Goal: Check status: Check status

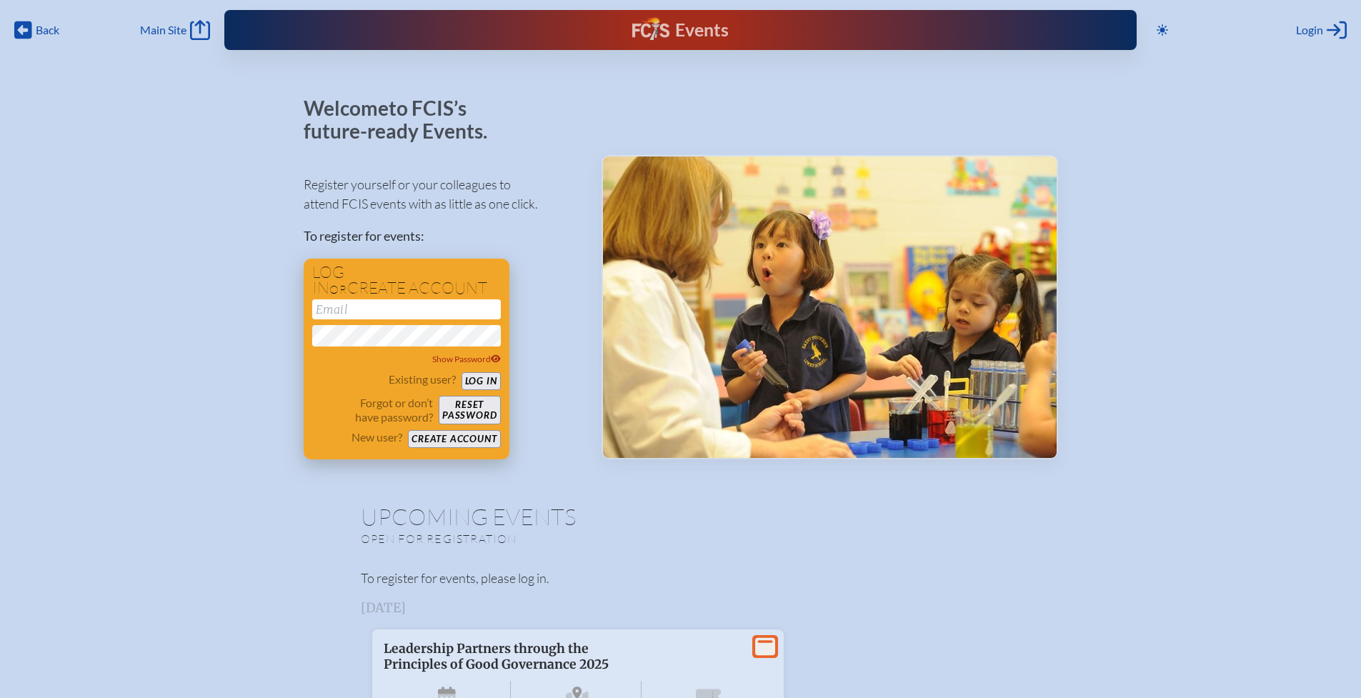
type input "[EMAIL_ADDRESS][DOMAIN_NAME]"
click at [487, 379] on button "Log in" at bounding box center [480, 381] width 39 height 18
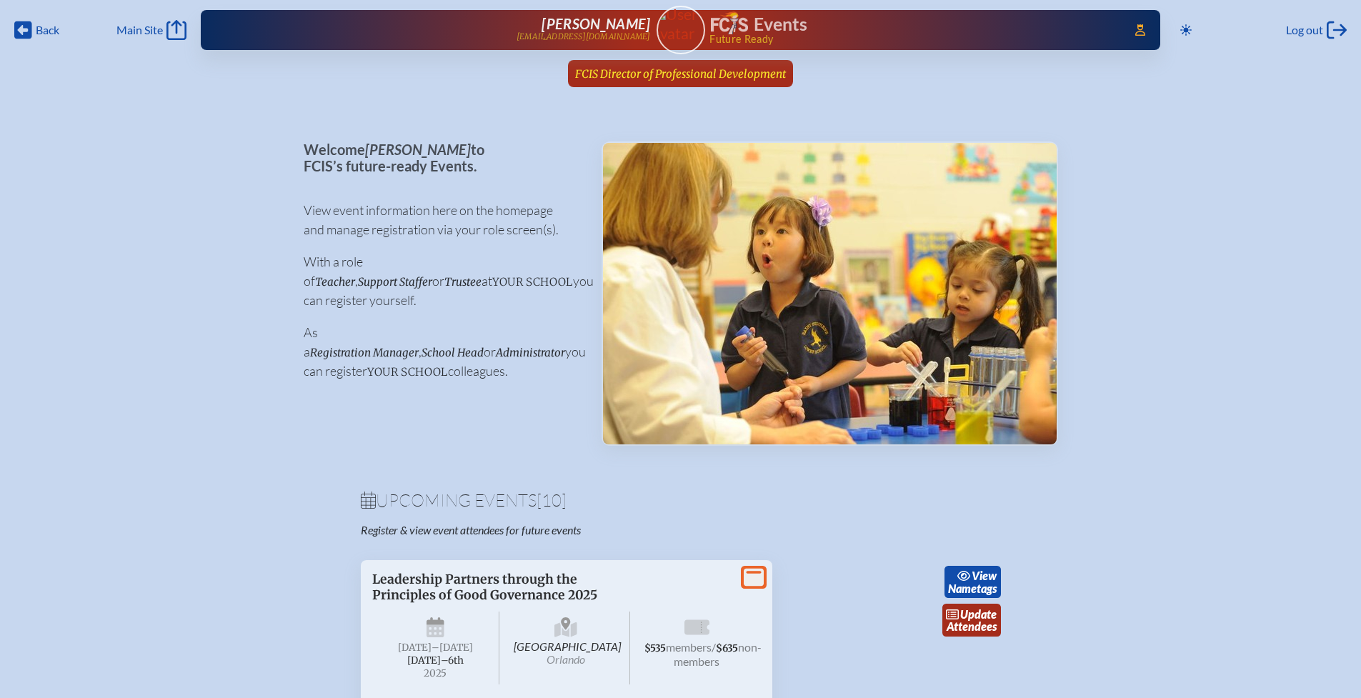
click at [605, 77] on span "FCIS Director of Professional Development" at bounding box center [680, 74] width 211 height 14
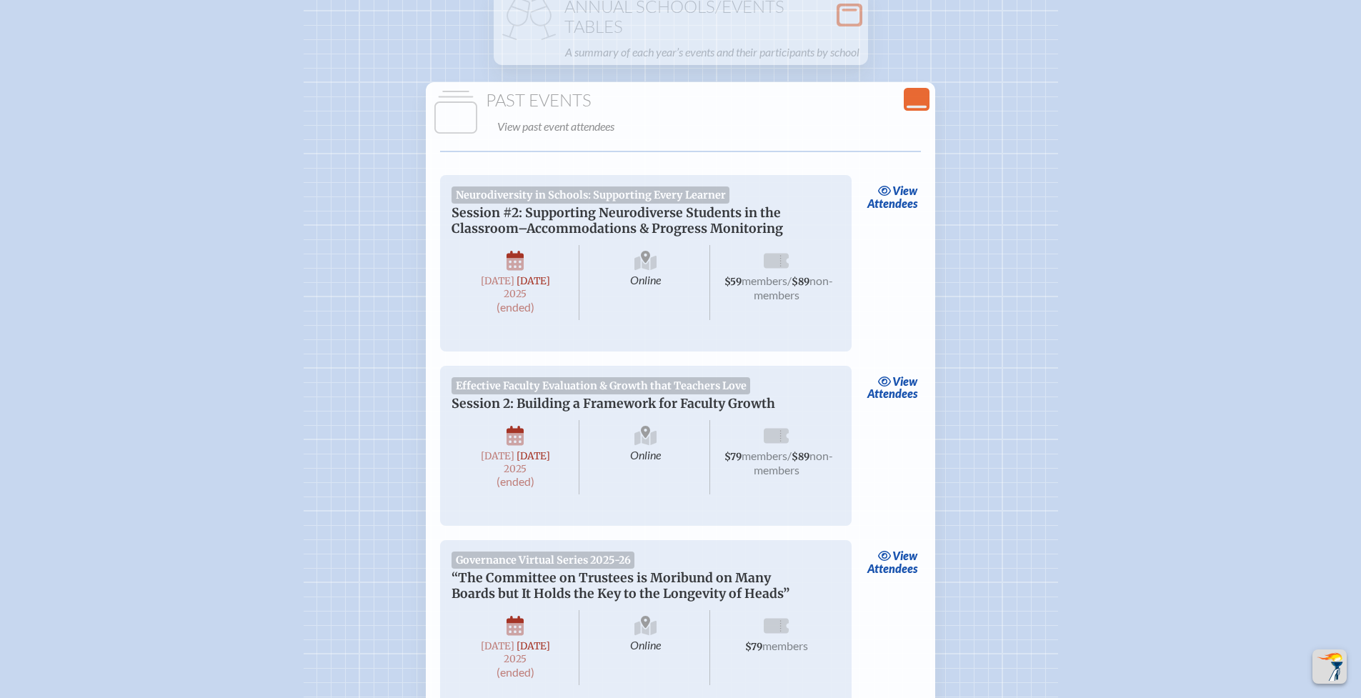
scroll to position [2376, 0]
click at [887, 215] on link "view Attendees" at bounding box center [892, 198] width 58 height 33
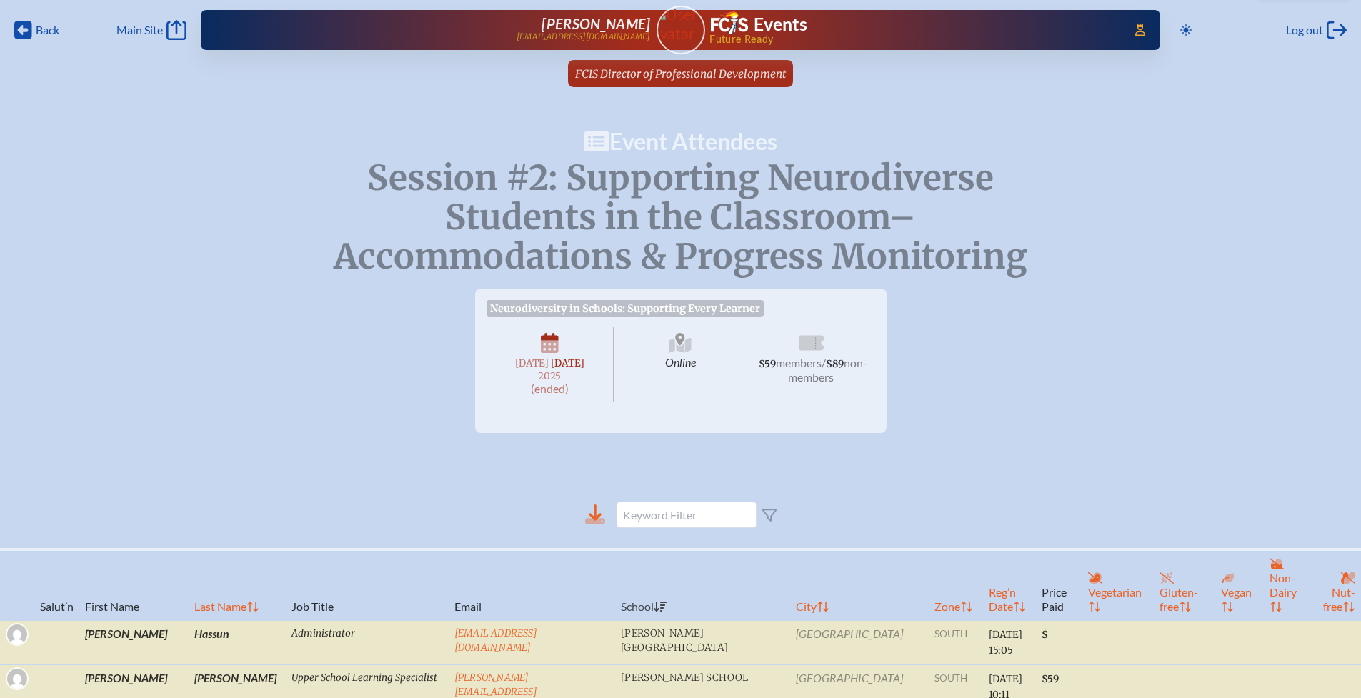
click at [601, 521] on icon at bounding box center [595, 512] width 13 height 16
